Goal: Task Accomplishment & Management: Manage account settings

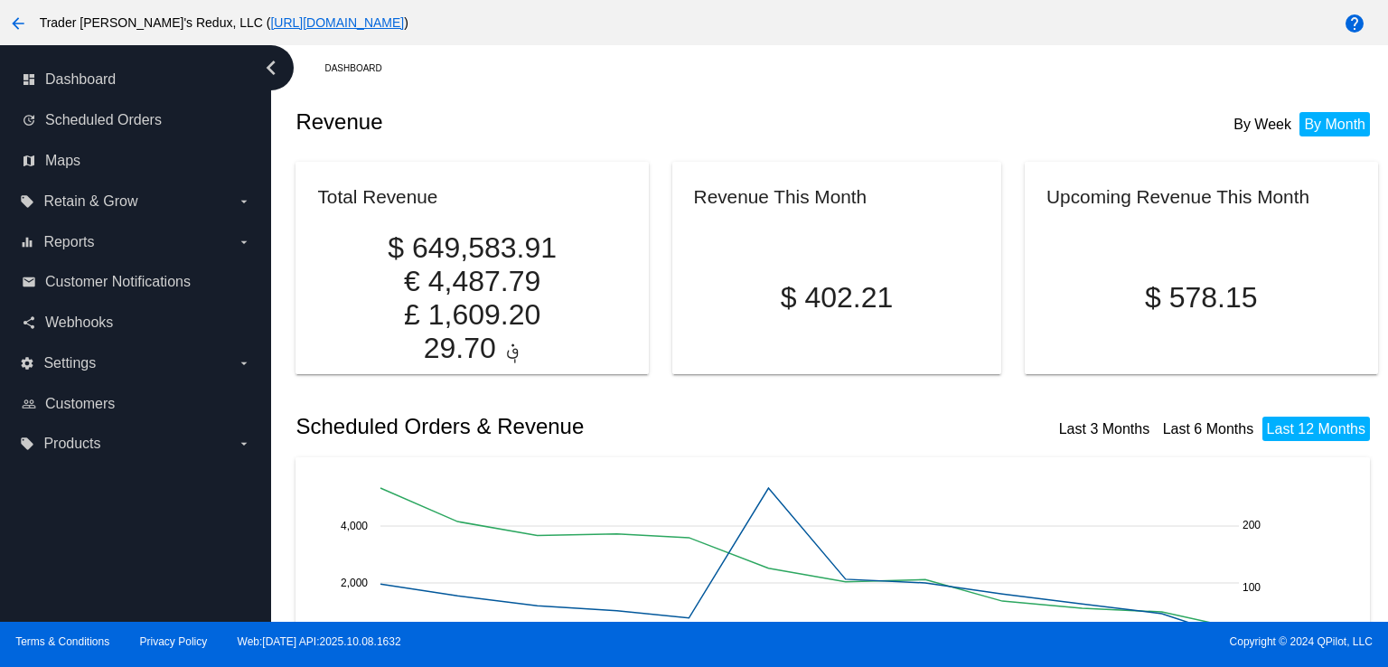
click at [448, 118] on h2 "Revenue" at bounding box center [566, 121] width 541 height 25
click at [116, 127] on span "Scheduled Orders" at bounding box center [103, 120] width 117 height 16
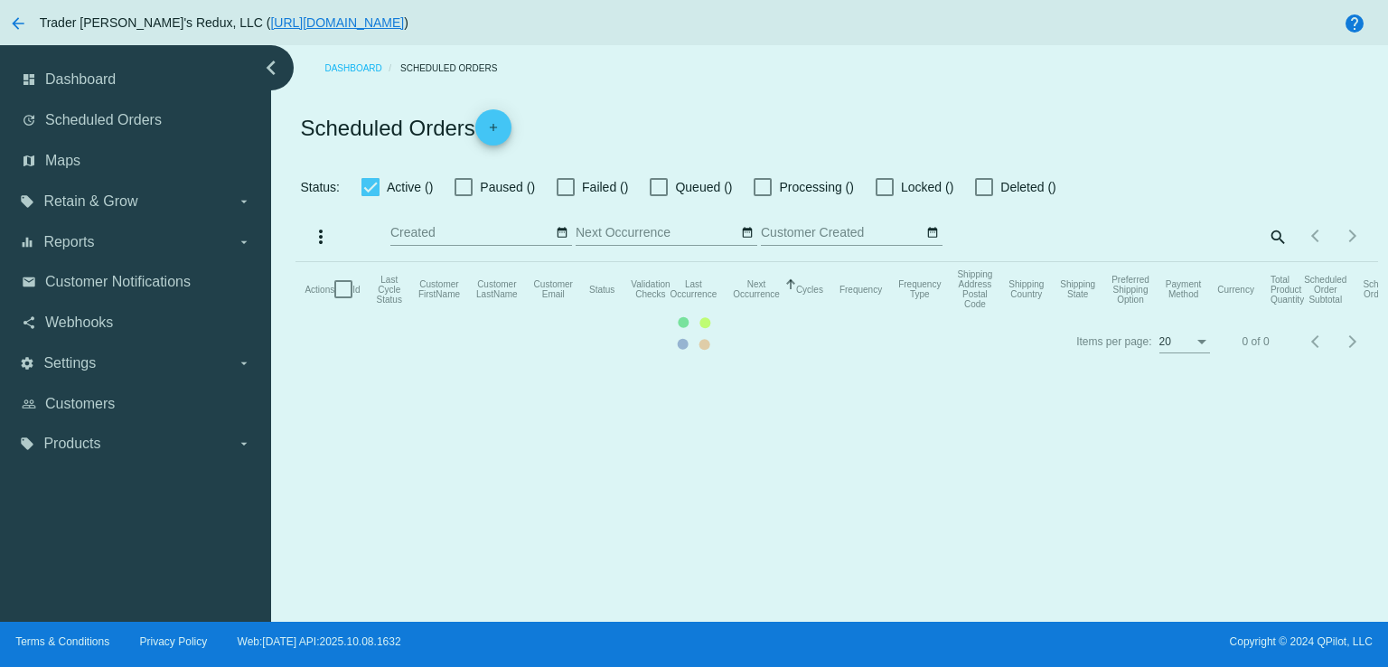
checkbox input "false"
checkbox input "true"
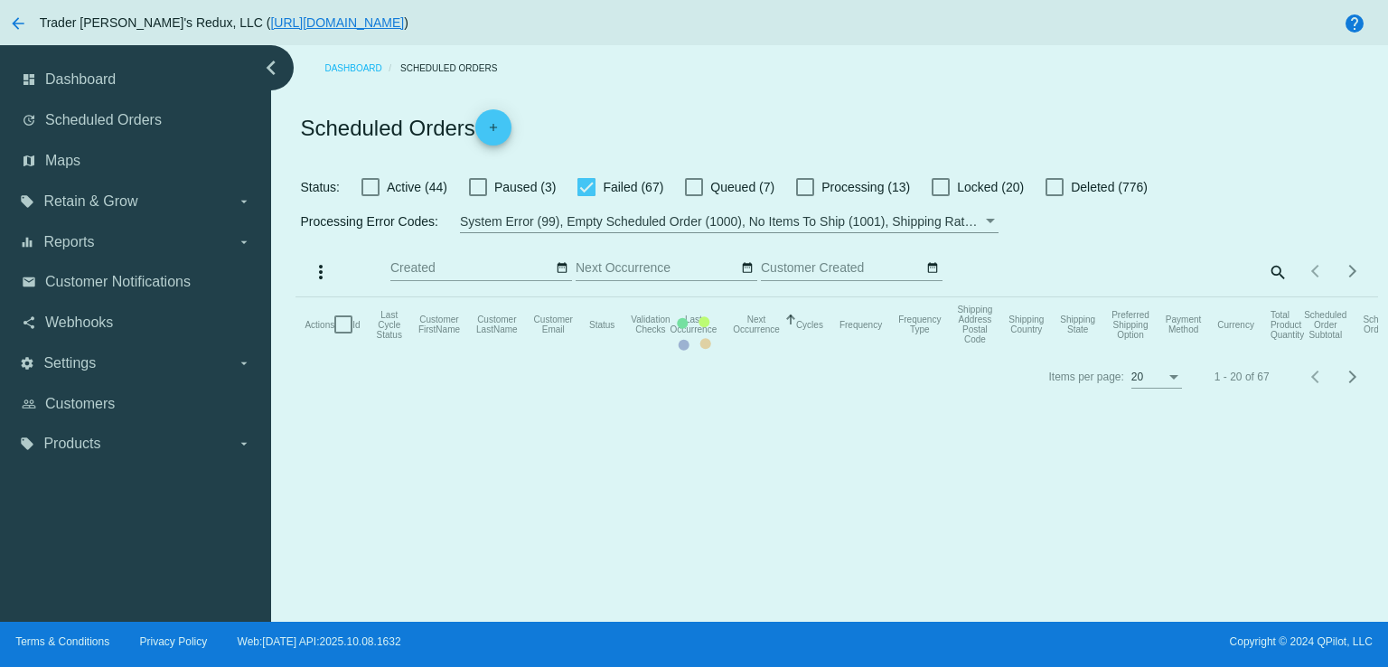
click at [713, 297] on mat-table "Actions Id Last Cycle Status Customer FirstName Customer LastName Customer Emai…" at bounding box center [837, 324] width 1082 height 54
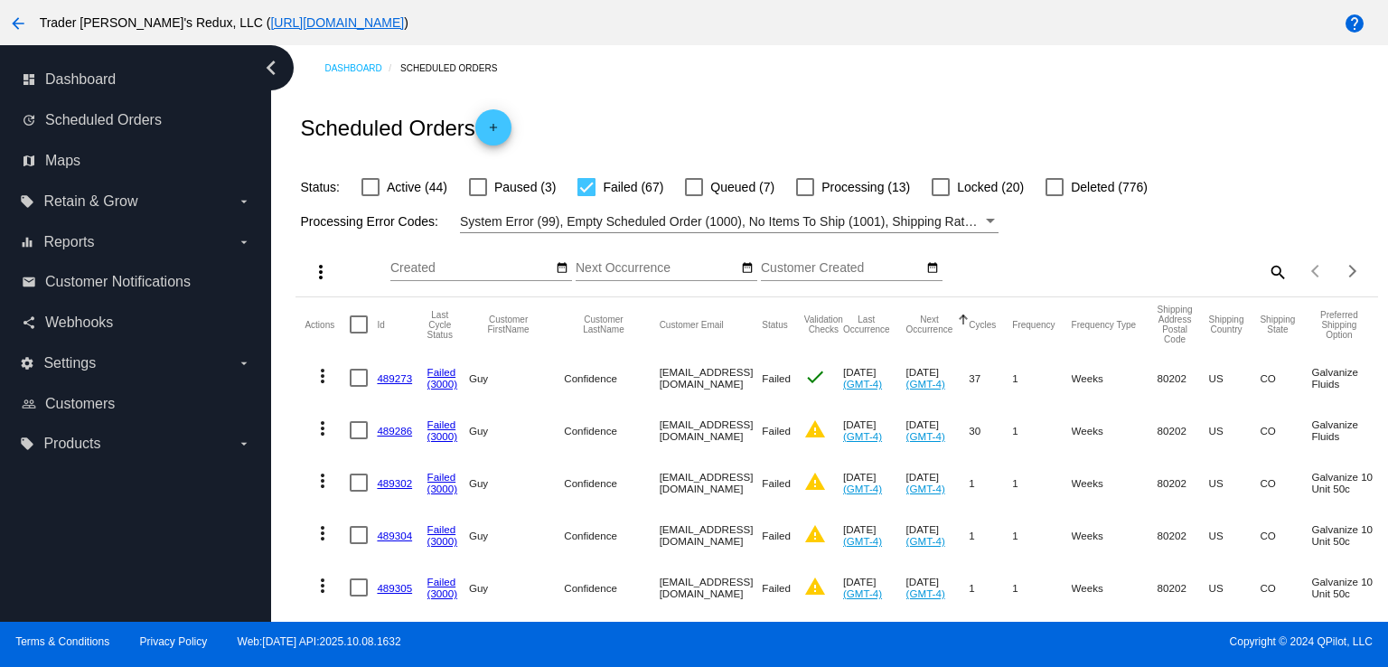
click at [606, 101] on div "Scheduled Orders add" at bounding box center [837, 127] width 1082 height 72
click at [503, 276] on div "Oct Jan Feb Mar Apr Su Mo Tu We Th" at bounding box center [471, 263] width 163 height 35
click at [126, 279] on span "Customer Notifications" at bounding box center [118, 282] width 146 height 16
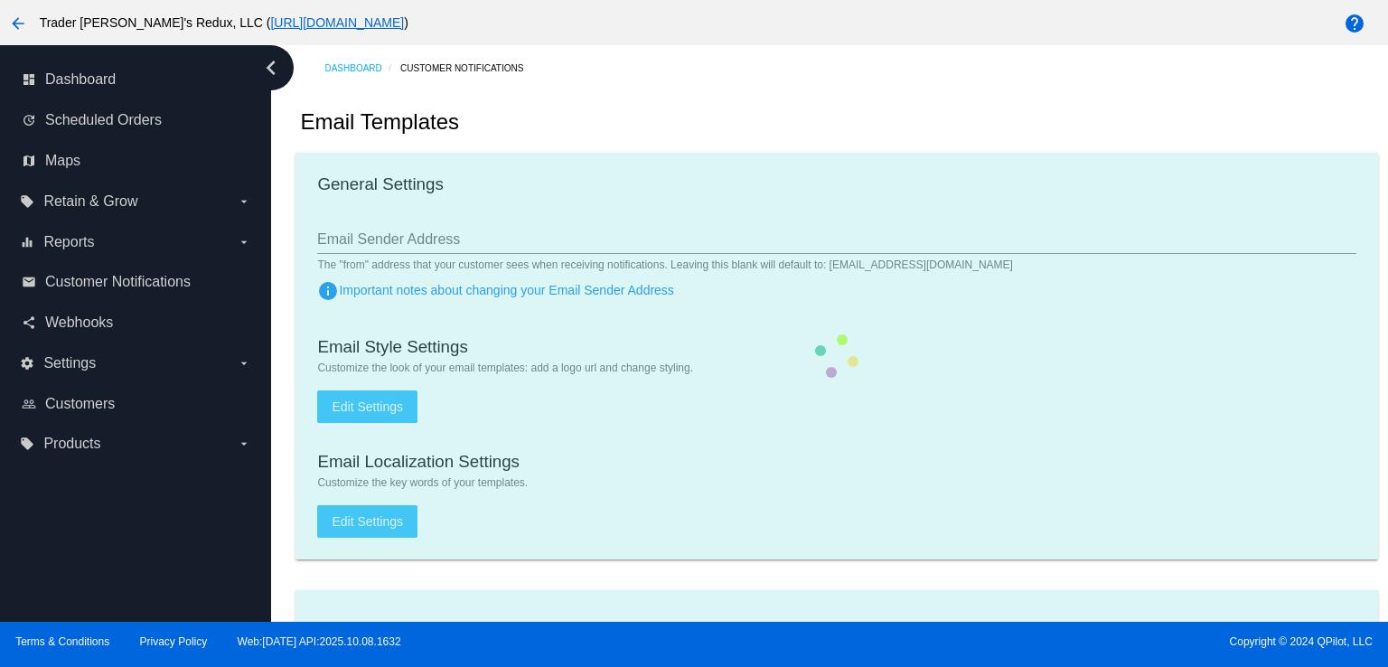
checkbox input "true"
type input "1"
checkbox input "true"
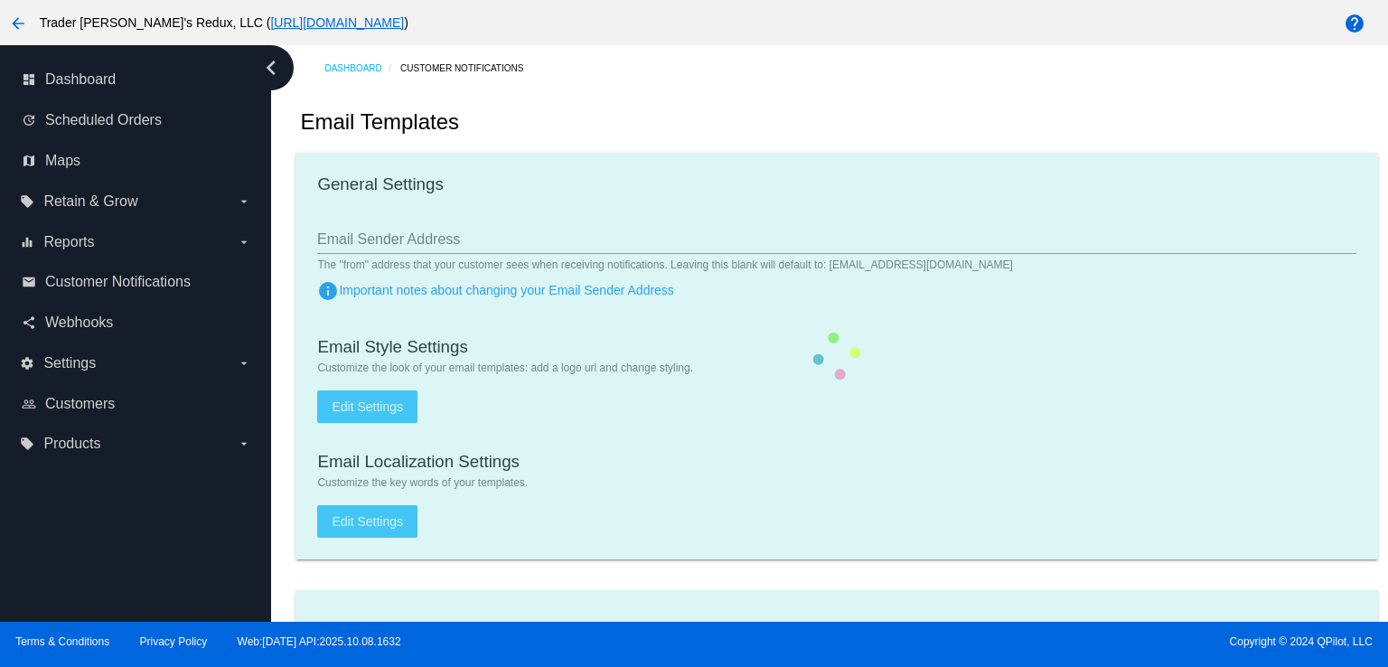
checkbox input "true"
type input "[EMAIL_ADDRESS][DOMAIN_NAME]"
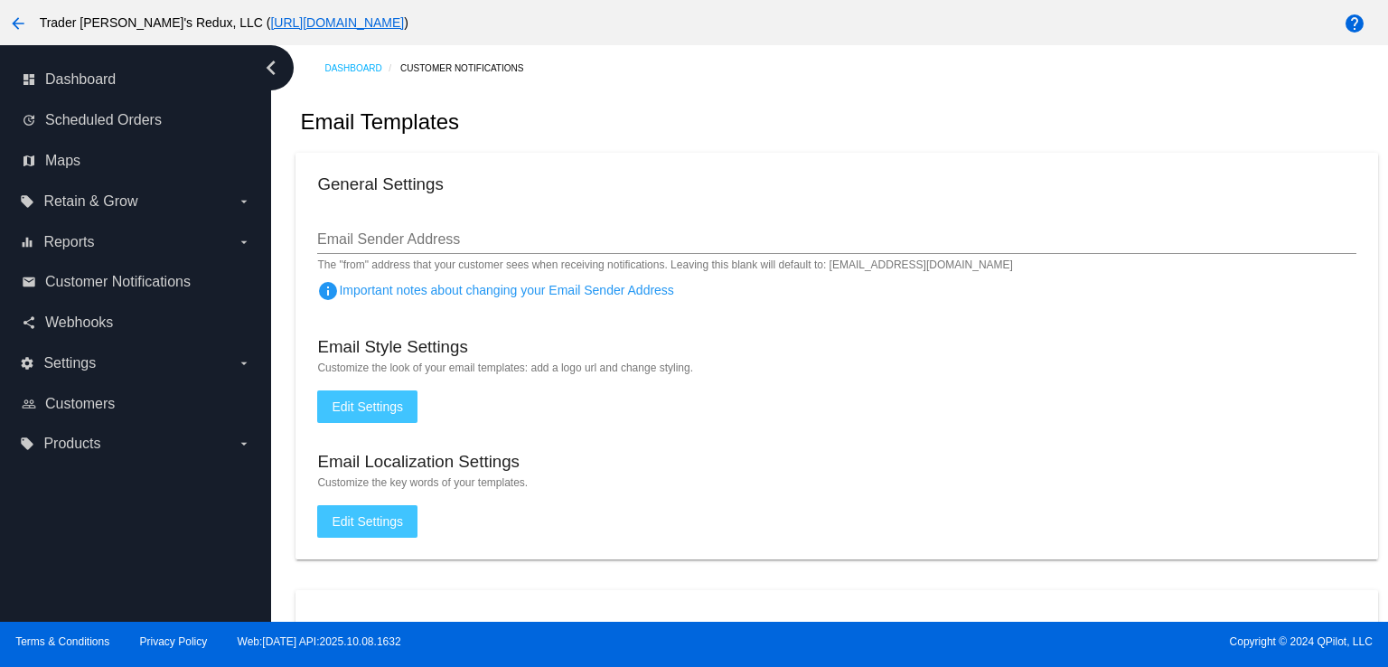
click at [784, 140] on div "Email Templates" at bounding box center [837, 121] width 1082 height 61
click at [116, 329] on link "share Webhooks" at bounding box center [137, 322] width 230 height 29
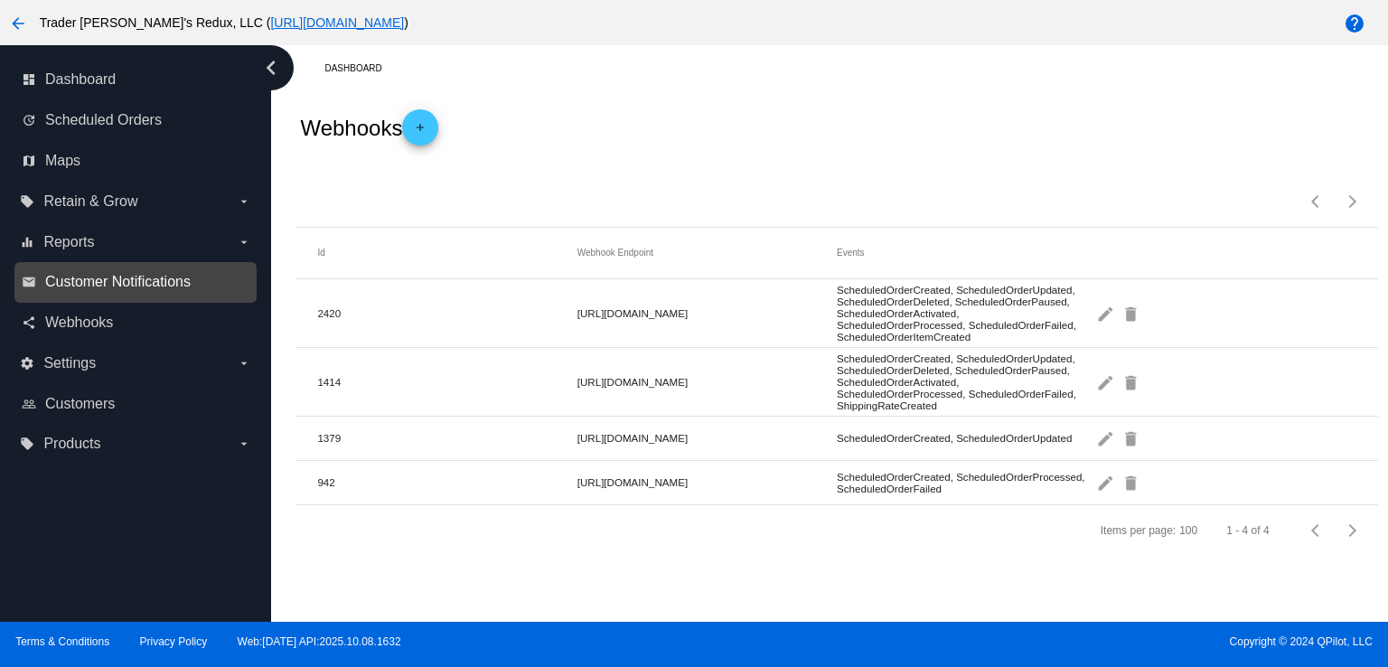
click at [101, 284] on span "Customer Notifications" at bounding box center [118, 282] width 146 height 16
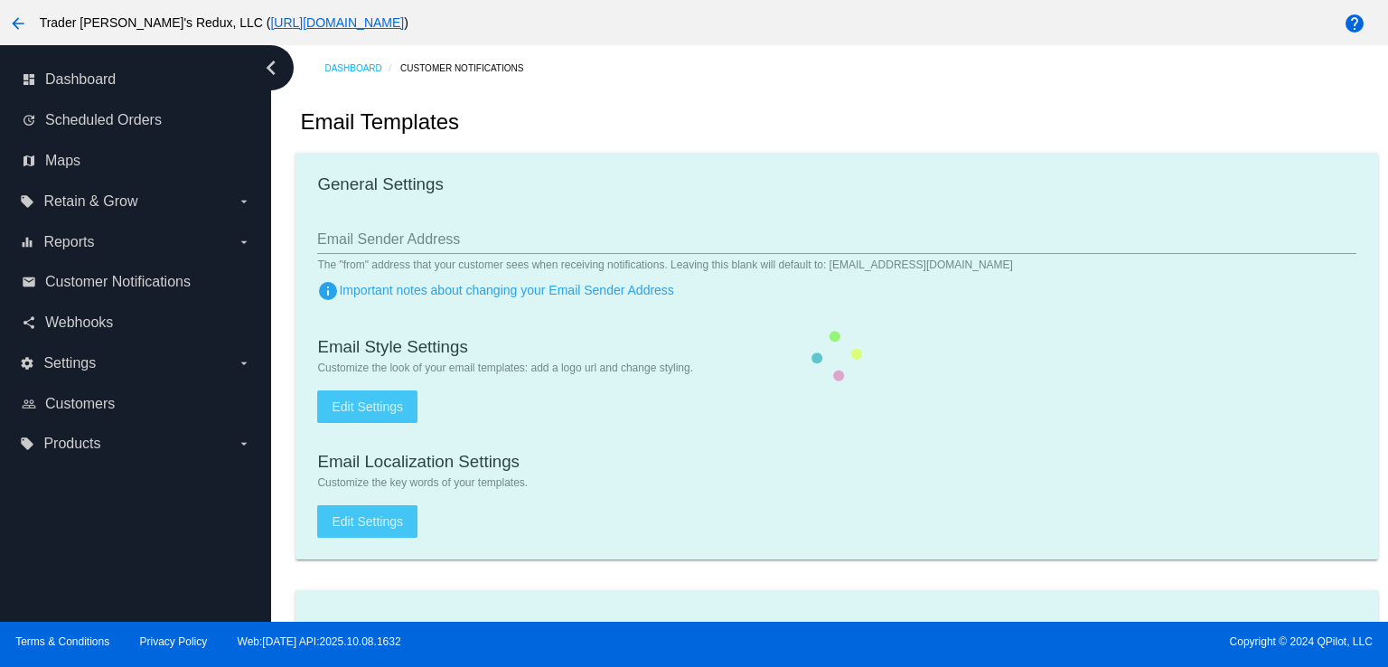
checkbox input "true"
type input "1"
checkbox input "true"
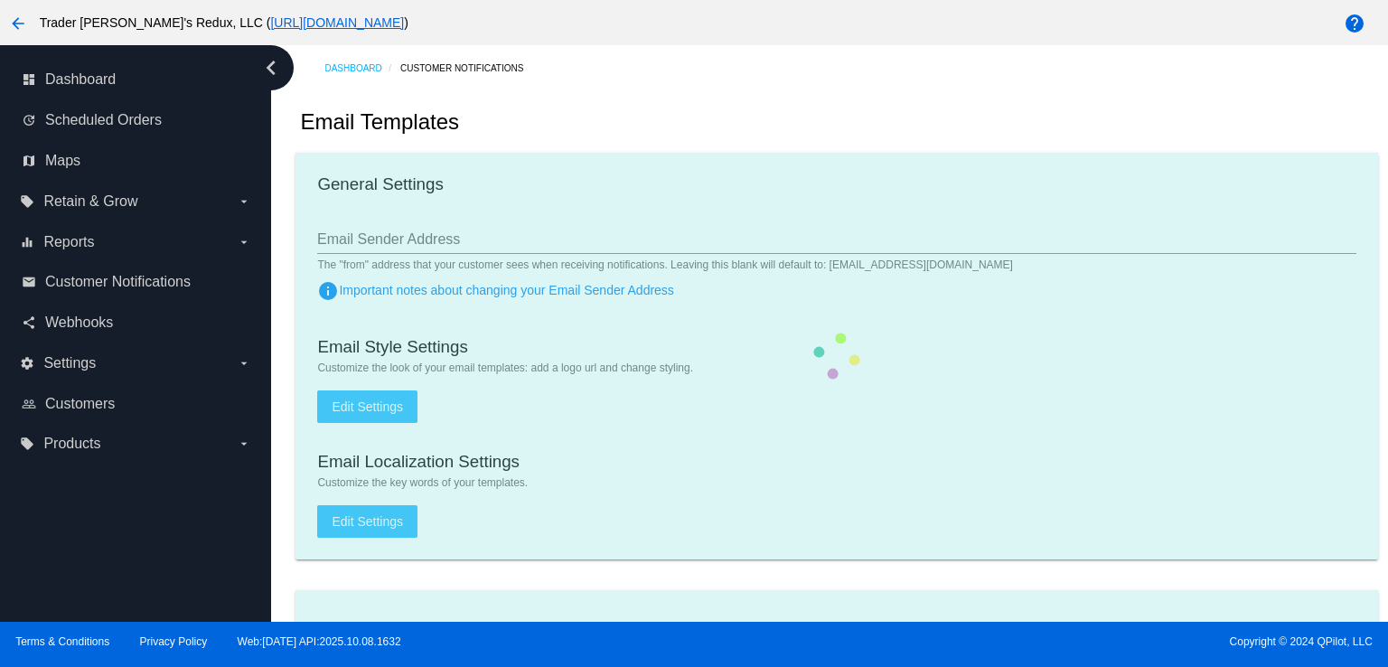
checkbox input "true"
type input "[EMAIL_ADDRESS][DOMAIN_NAME]"
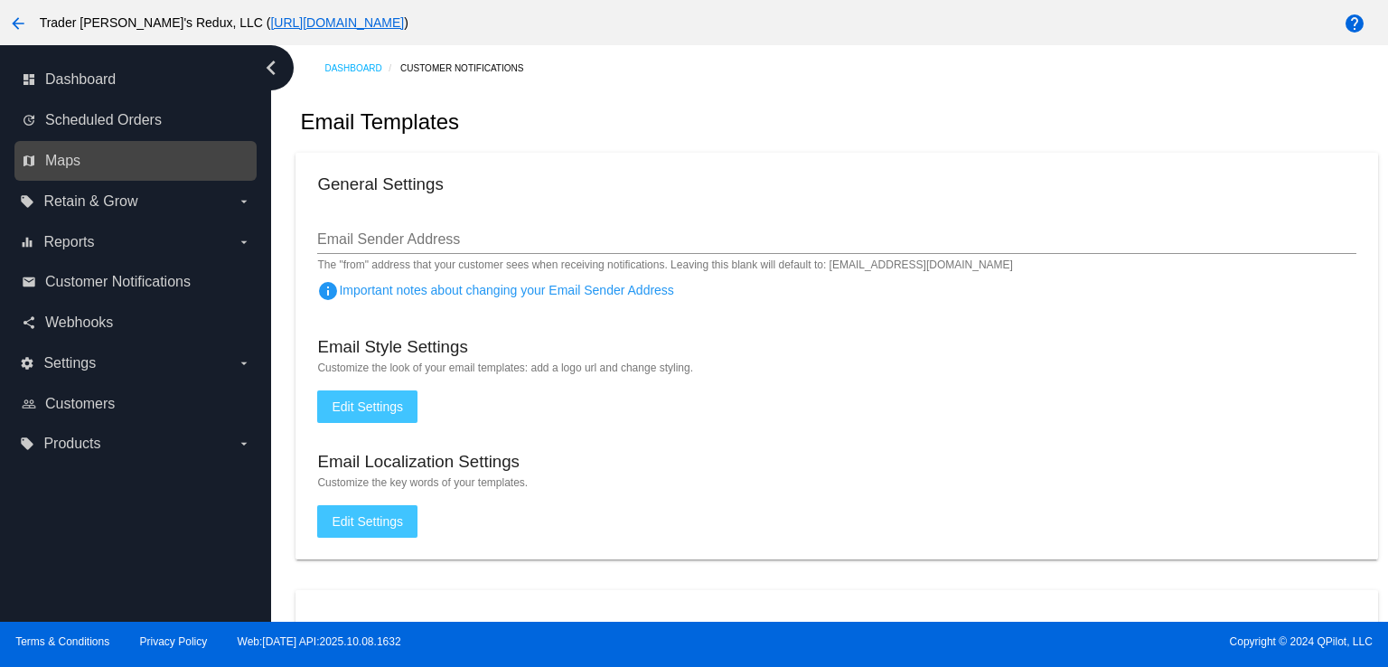
drag, startPoint x: 710, startPoint y: 167, endPoint x: 243, endPoint y: 159, distance: 467.3
click at [632, 167] on mat-card "General Settings Email Sender Address The "from" address that your customer see…" at bounding box center [837, 356] width 1082 height 407
click at [89, 158] on link "map Maps" at bounding box center [137, 160] width 230 height 29
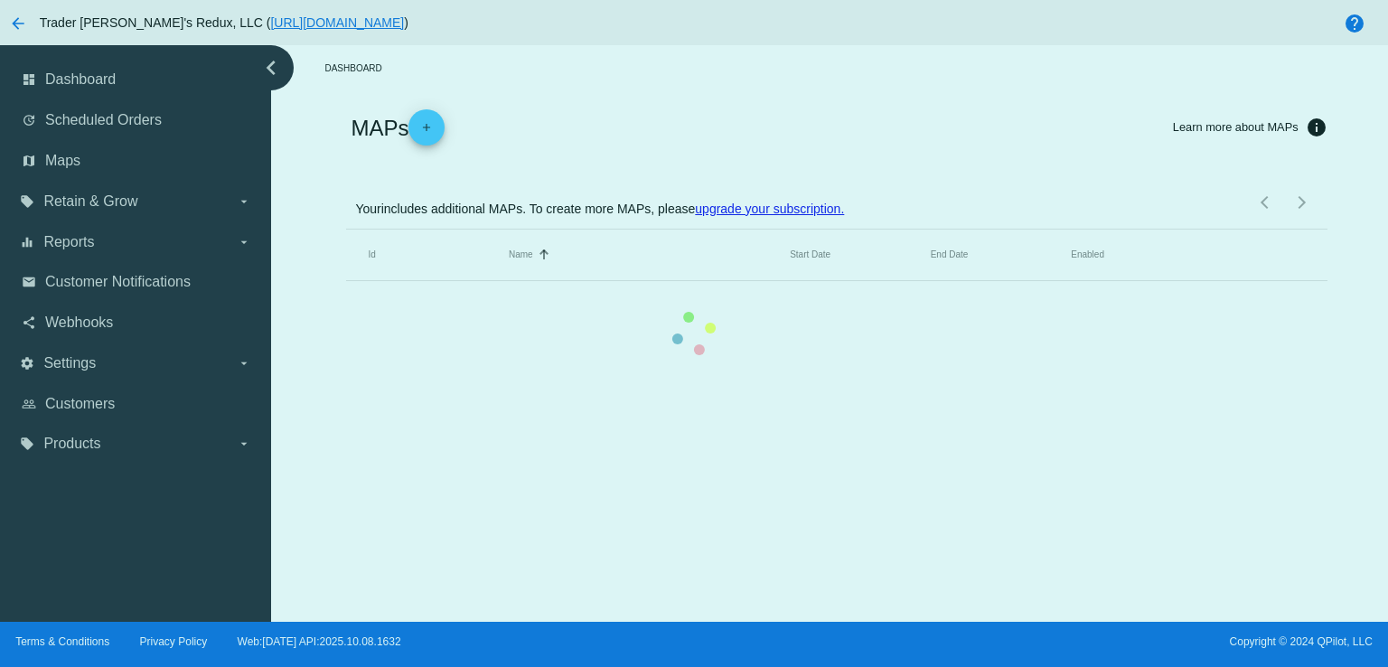
click at [346, 230] on mat-table "Id Name Sorted by Name ascending Start Date End Date Enabled" at bounding box center [836, 256] width 981 height 52
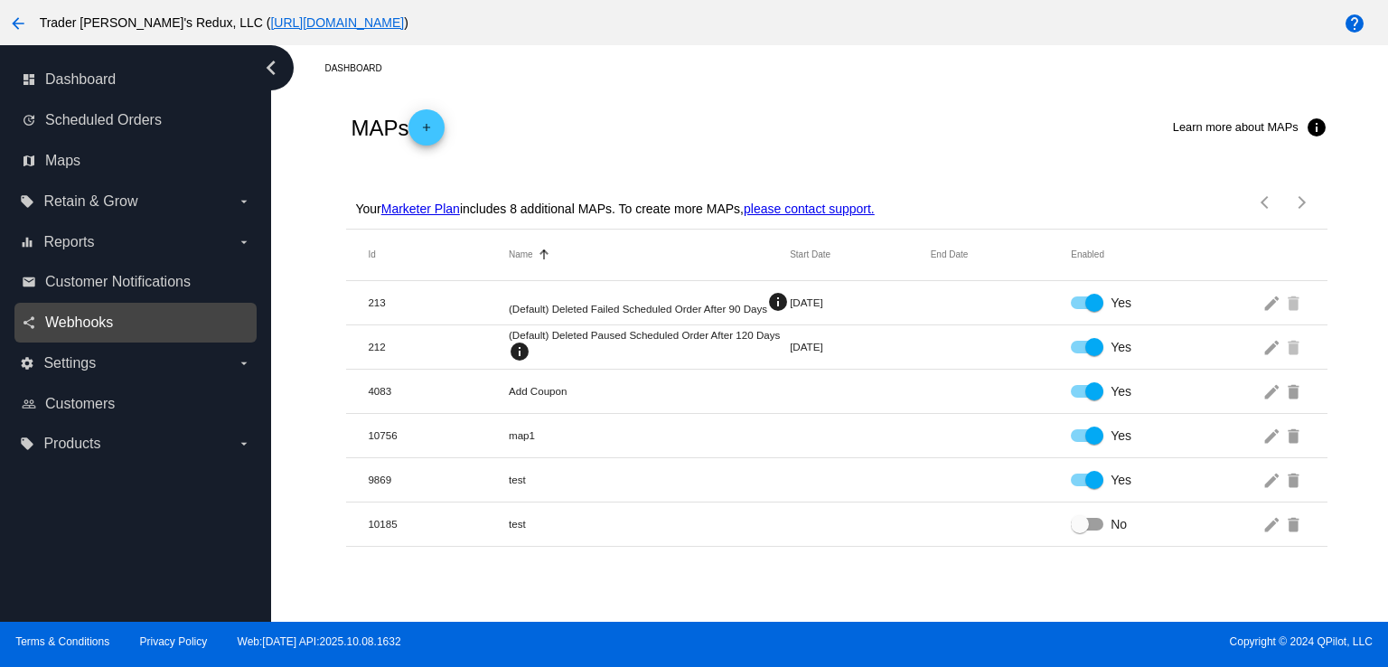
click at [45, 330] on span "Webhooks" at bounding box center [79, 323] width 68 height 16
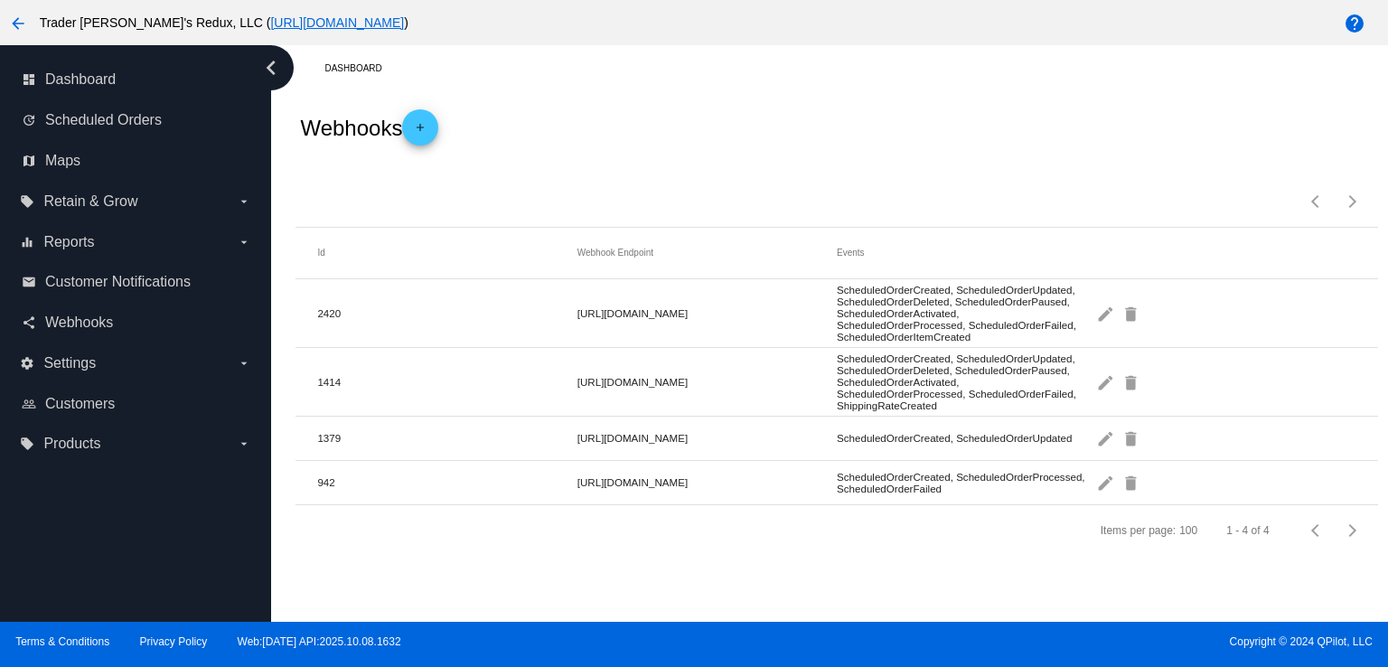
click at [788, 201] on div "Items per page: 100 1 - 4 of 4" at bounding box center [837, 195] width 1082 height 63
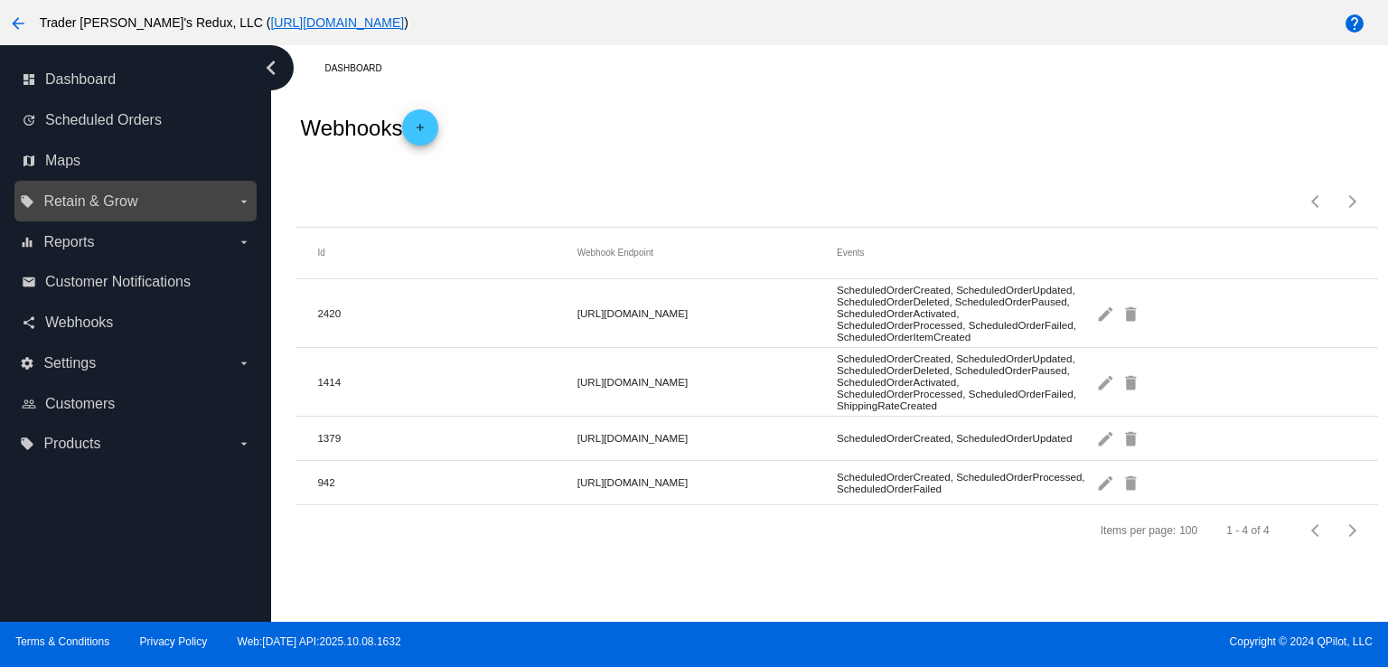
click at [65, 189] on label "local_offer Retain & Grow arrow_drop_down" at bounding box center [135, 201] width 230 height 29
click at [0, 0] on input "local_offer Retain & Grow arrow_drop_down" at bounding box center [0, 0] width 0 height 0
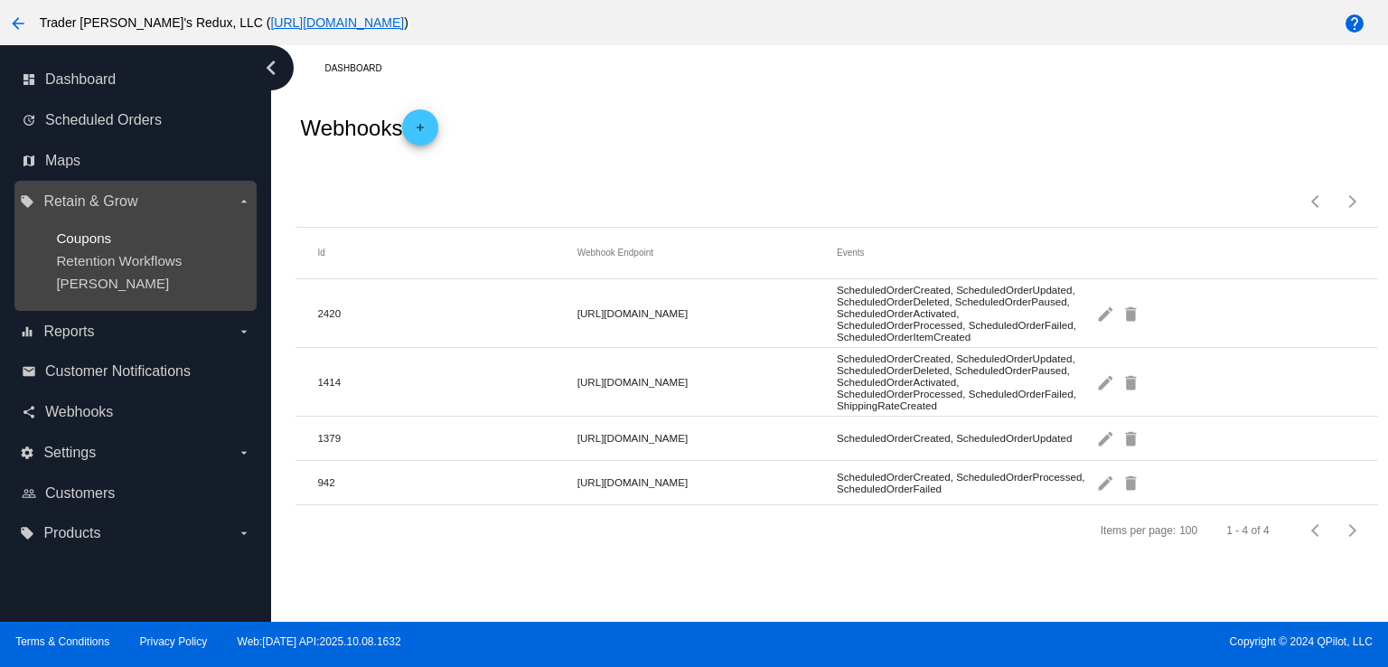
click at [110, 236] on span "Coupons" at bounding box center [83, 237] width 55 height 15
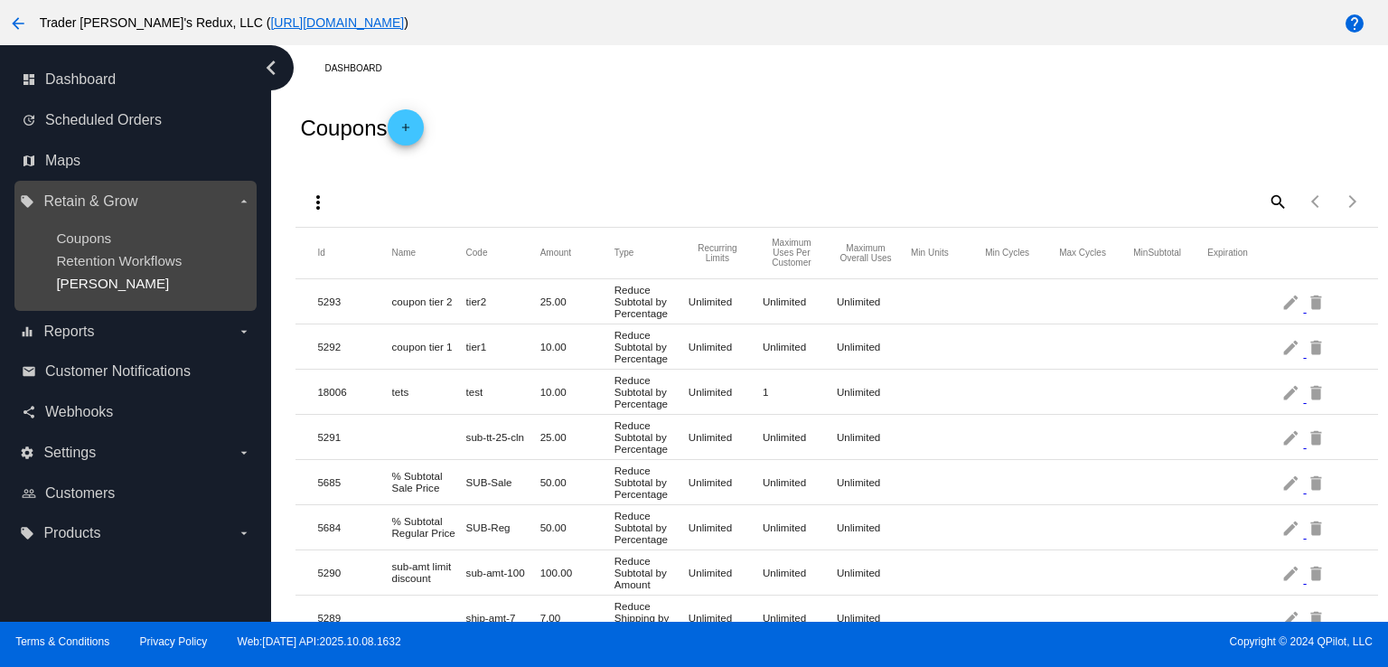
click at [85, 288] on span "[PERSON_NAME]" at bounding box center [112, 283] width 113 height 15
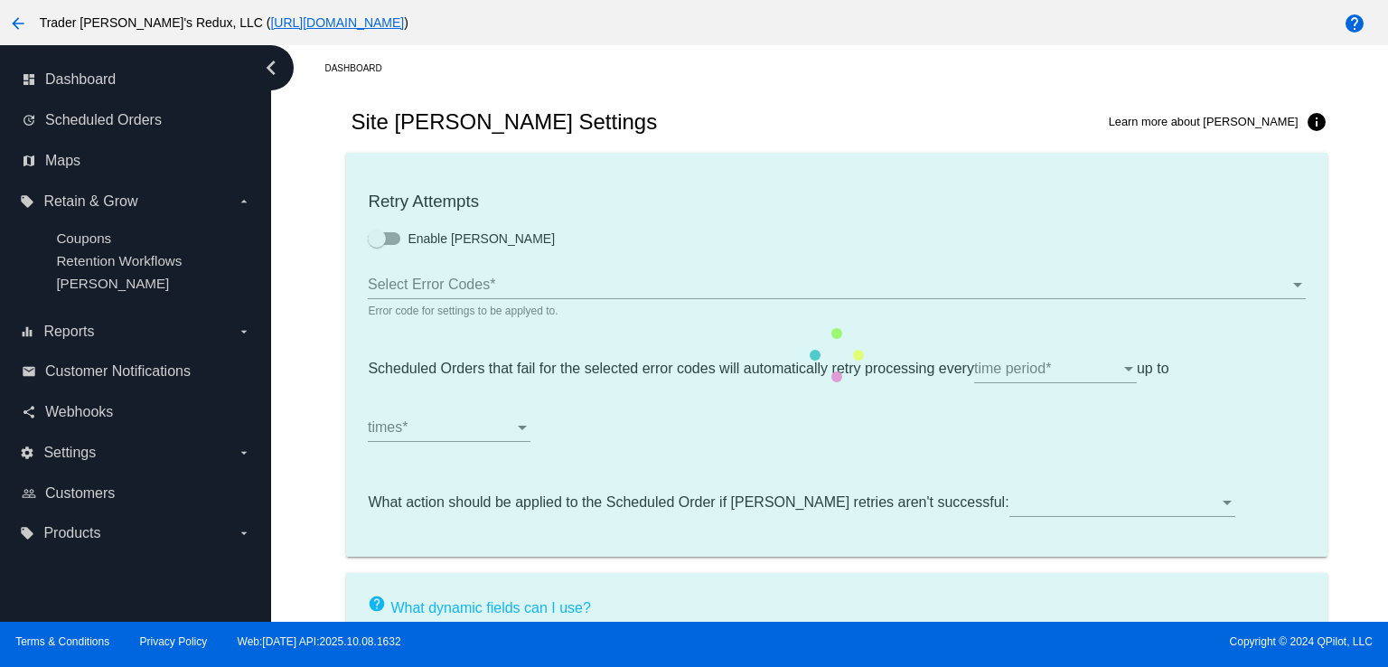
type input "If no changes are made, we will automatically retry processing your {{Scheduled…"
type input "If no changes are made, we will automatically {{DunningAction}} your {{Schedule…"
type input "Your {{ScheduledOrder}} was {{DunningAction}}."
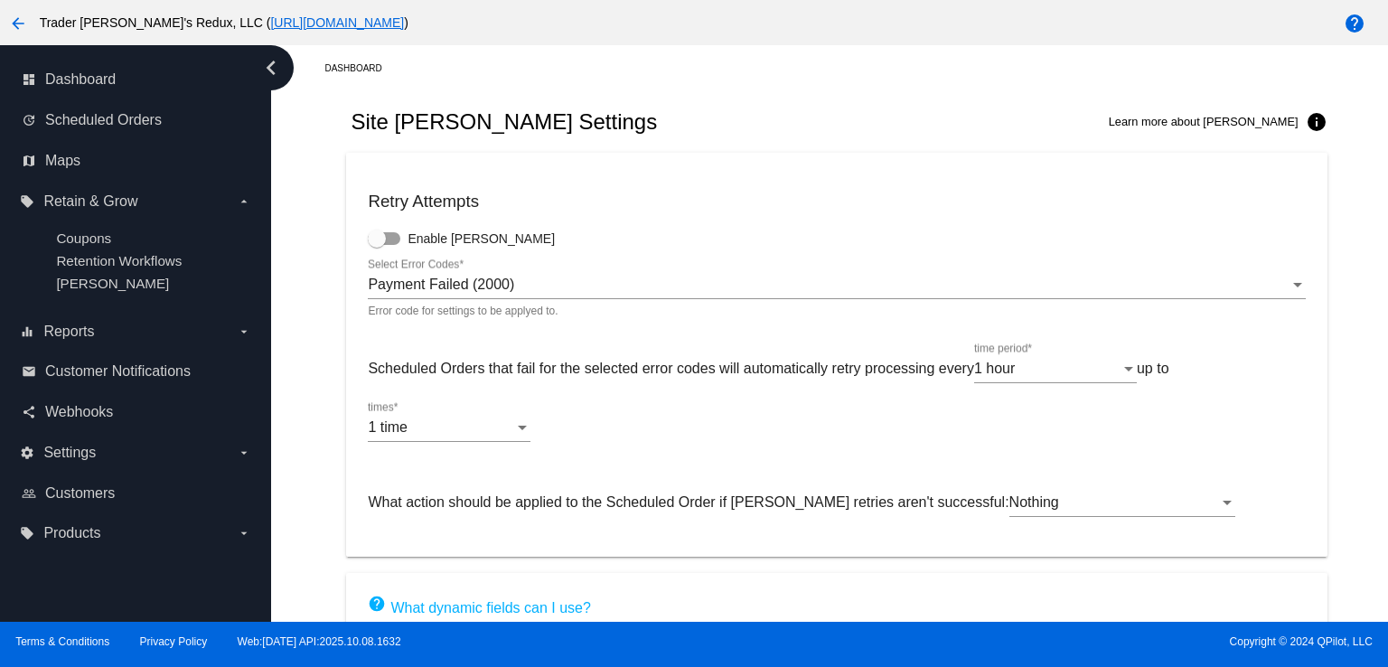
click at [568, 70] on div "Dashboard" at bounding box center [850, 68] width 1053 height 28
